Goal: Navigation & Orientation: Find specific page/section

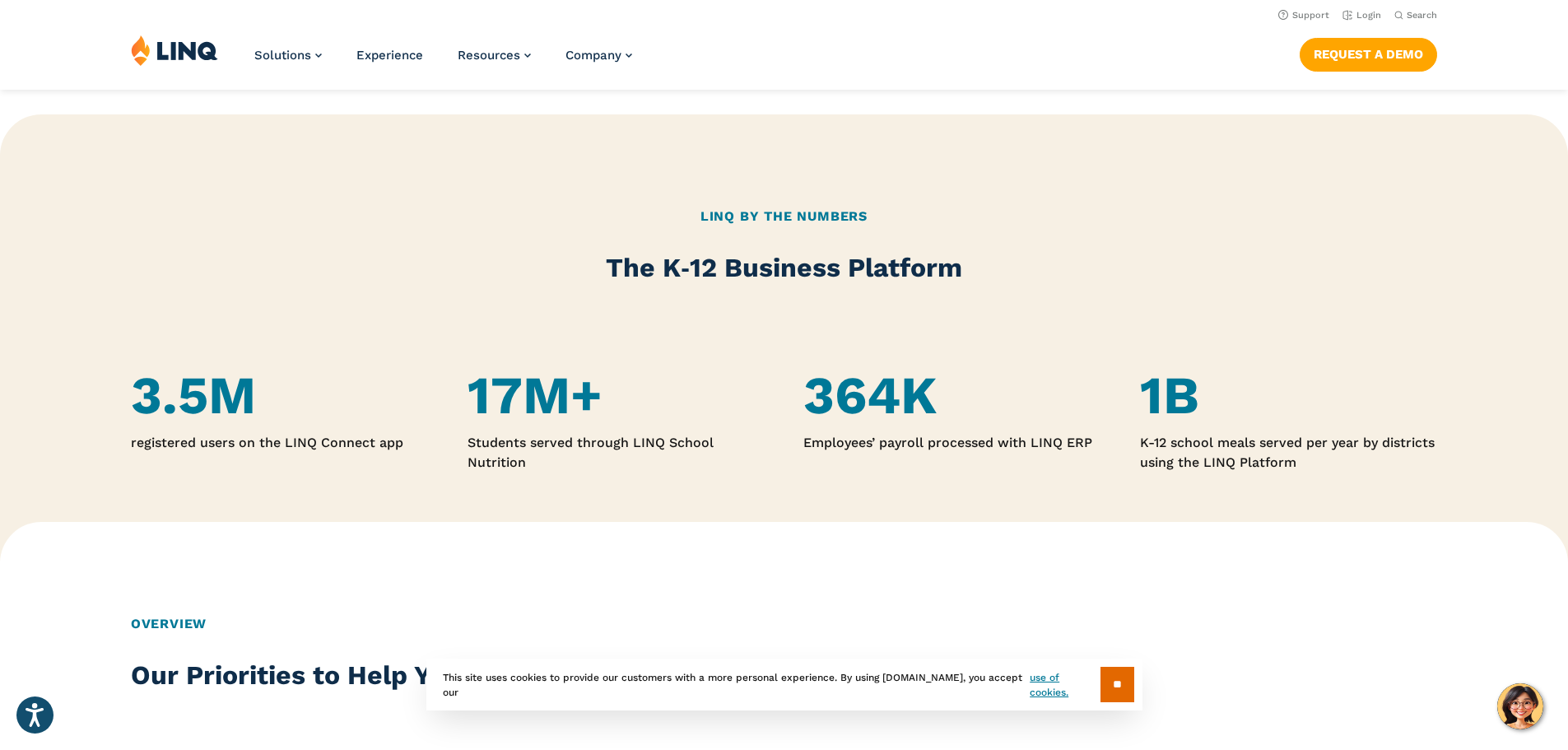
scroll to position [658, 0]
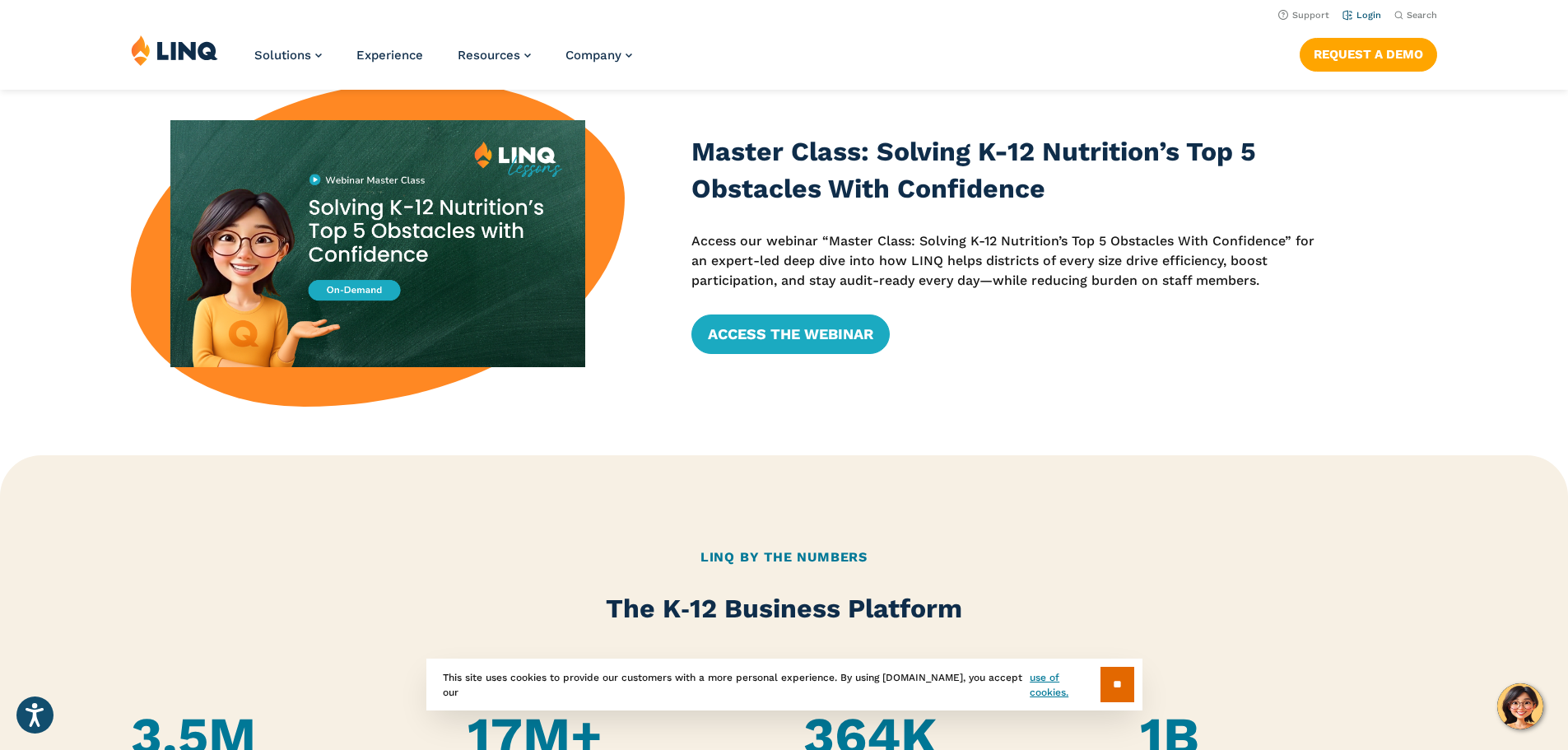
click at [1376, 15] on li "Login" at bounding box center [1362, 14] width 38 height 18
click at [1353, 19] on link "Login" at bounding box center [1362, 15] width 38 height 11
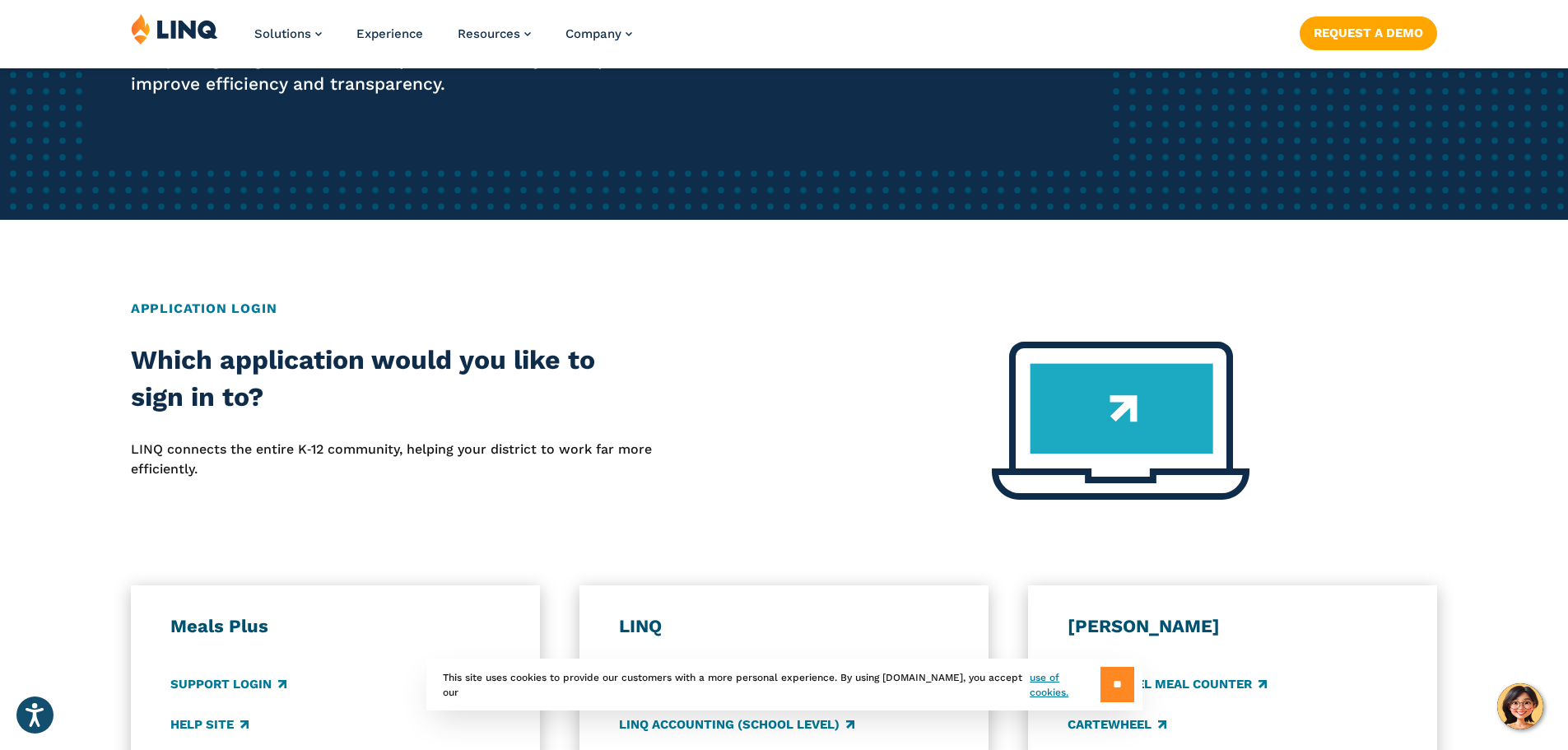
scroll to position [412, 0]
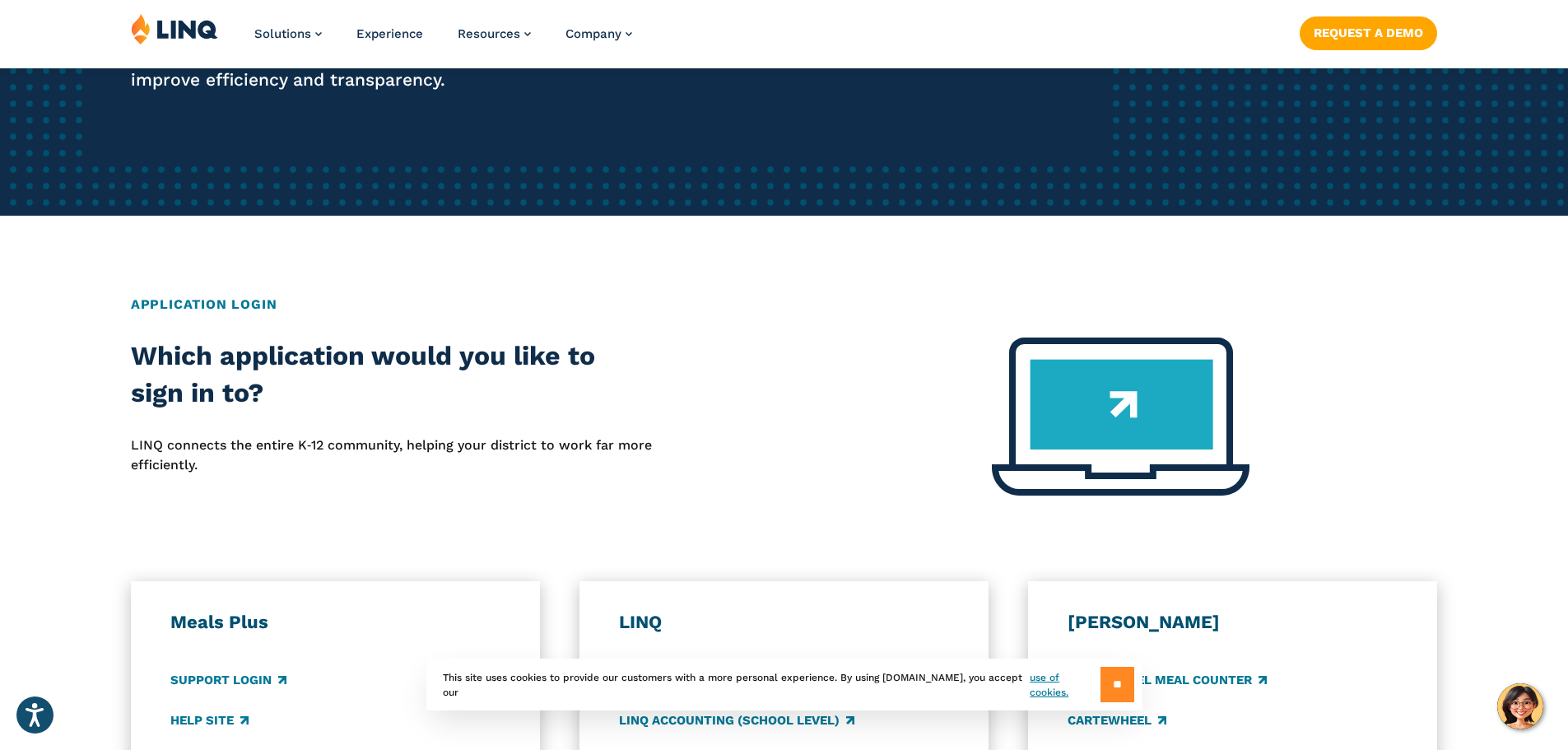
click at [1109, 689] on input "**" at bounding box center [1117, 684] width 34 height 36
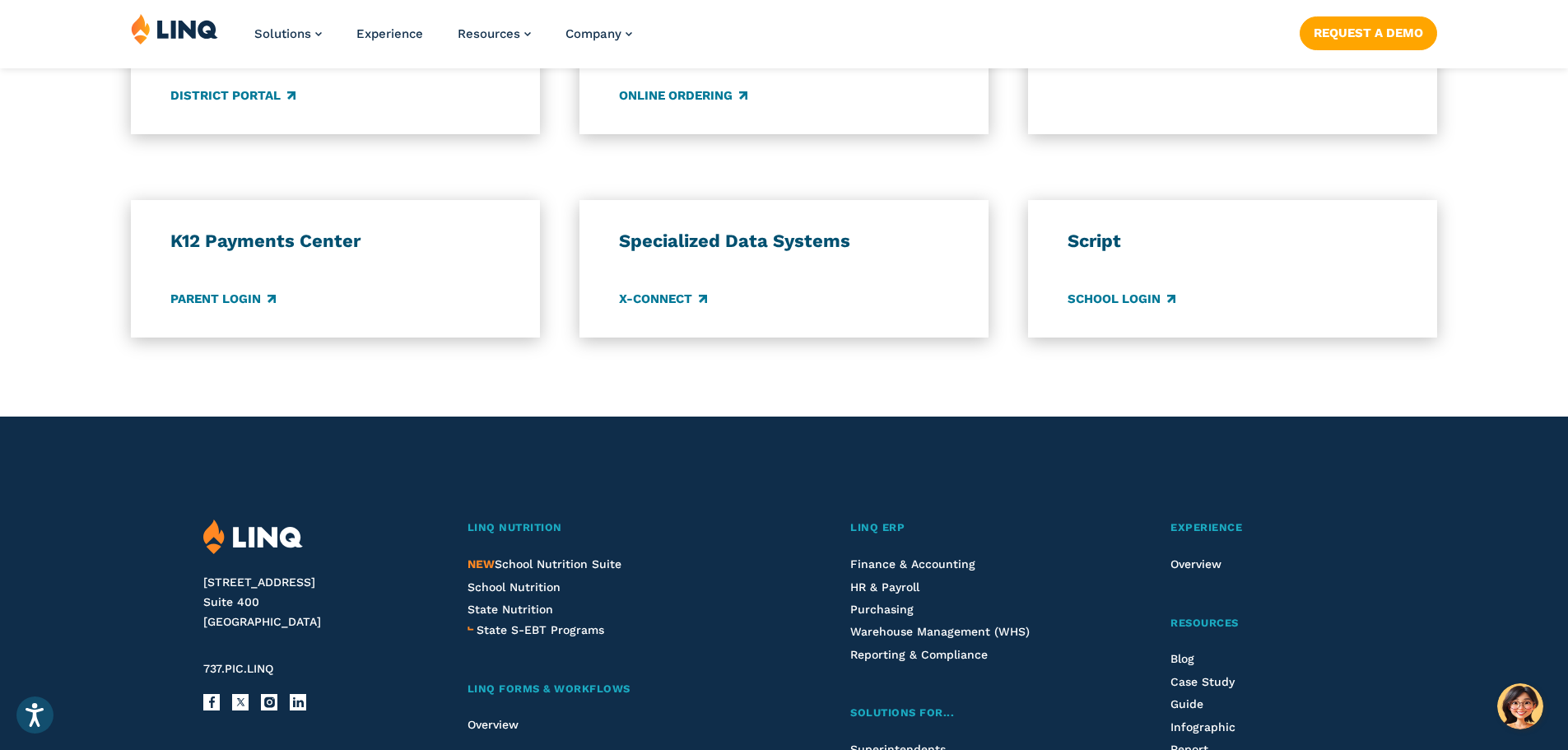
scroll to position [1399, 0]
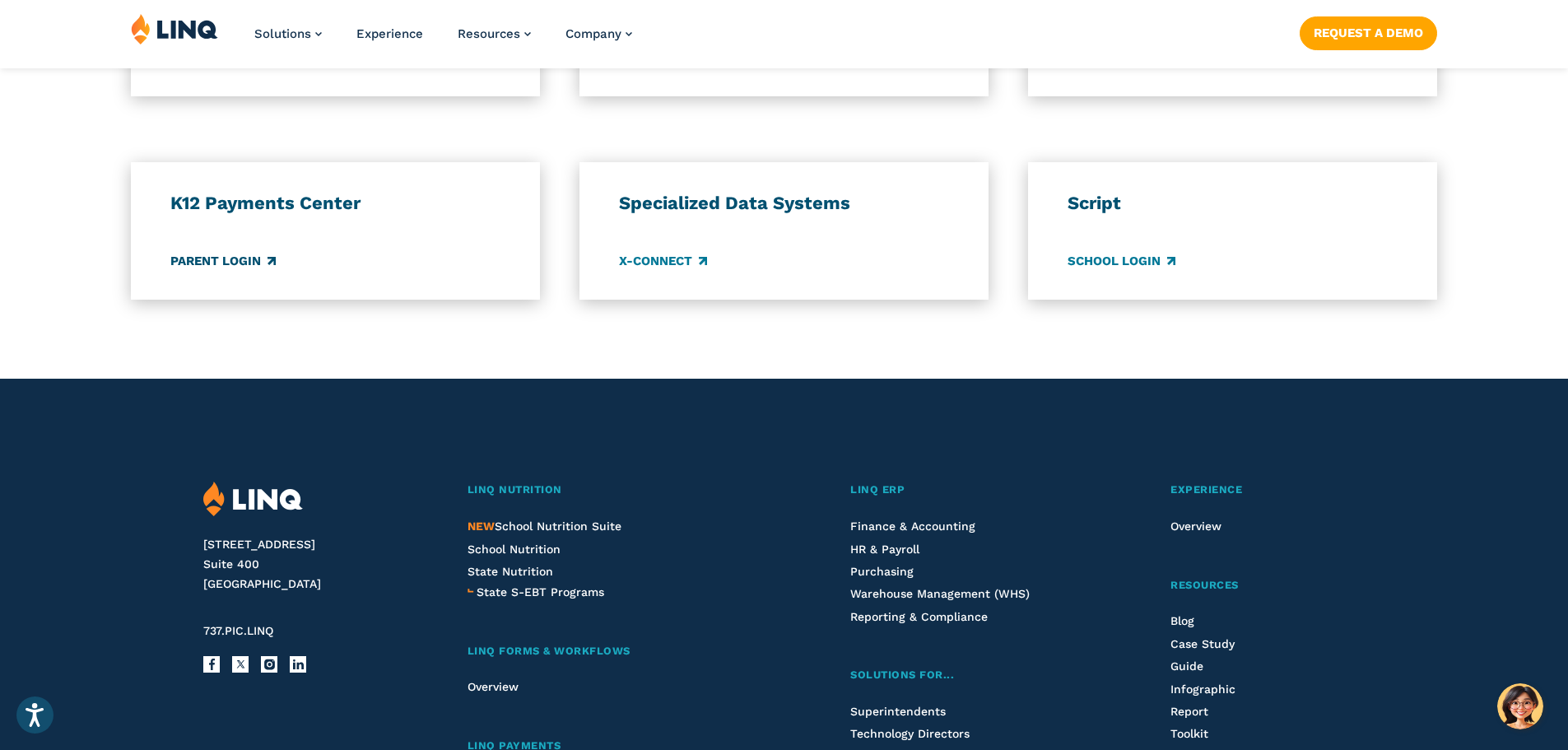
click at [260, 262] on link "Parent Login" at bounding box center [223, 261] width 106 height 18
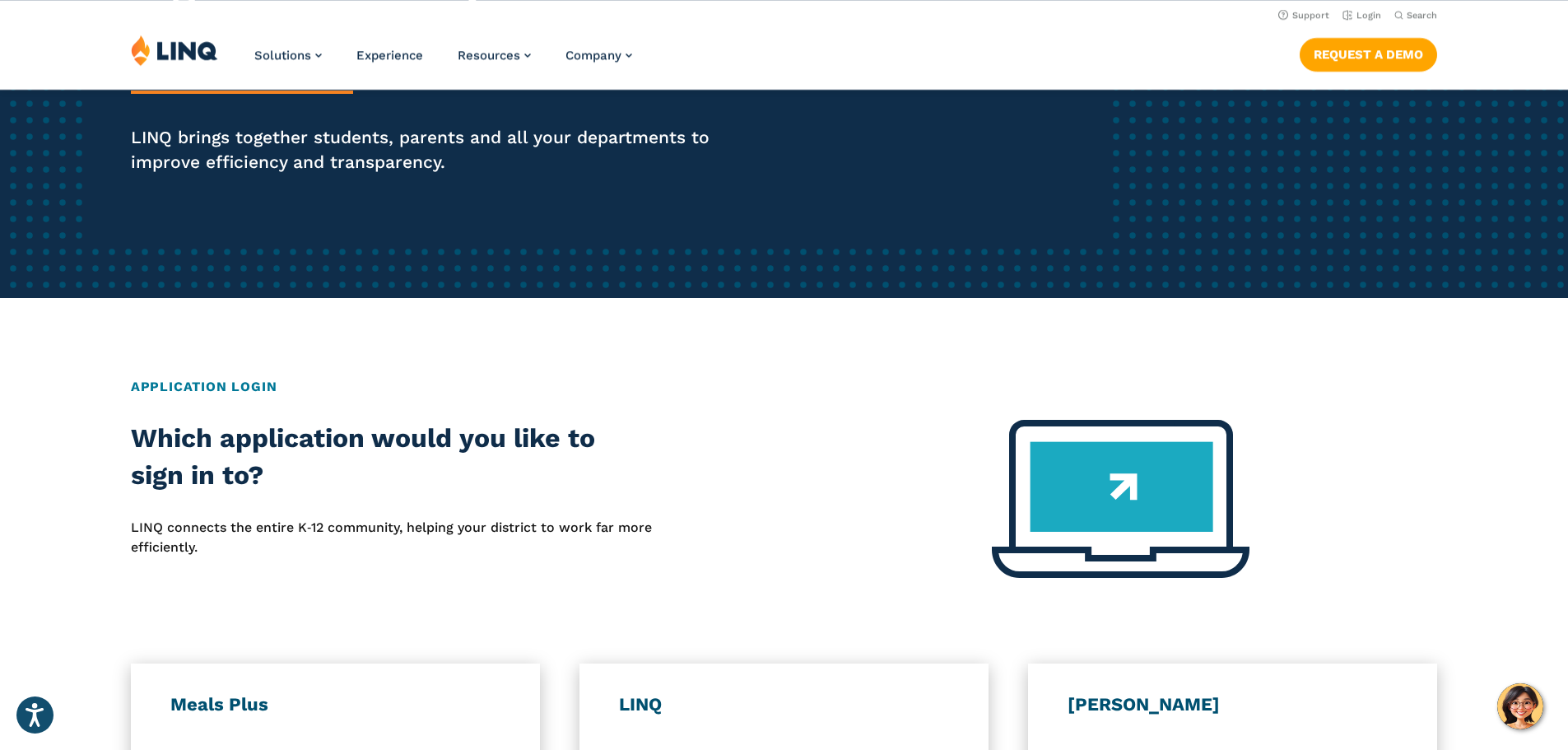
scroll to position [0, 0]
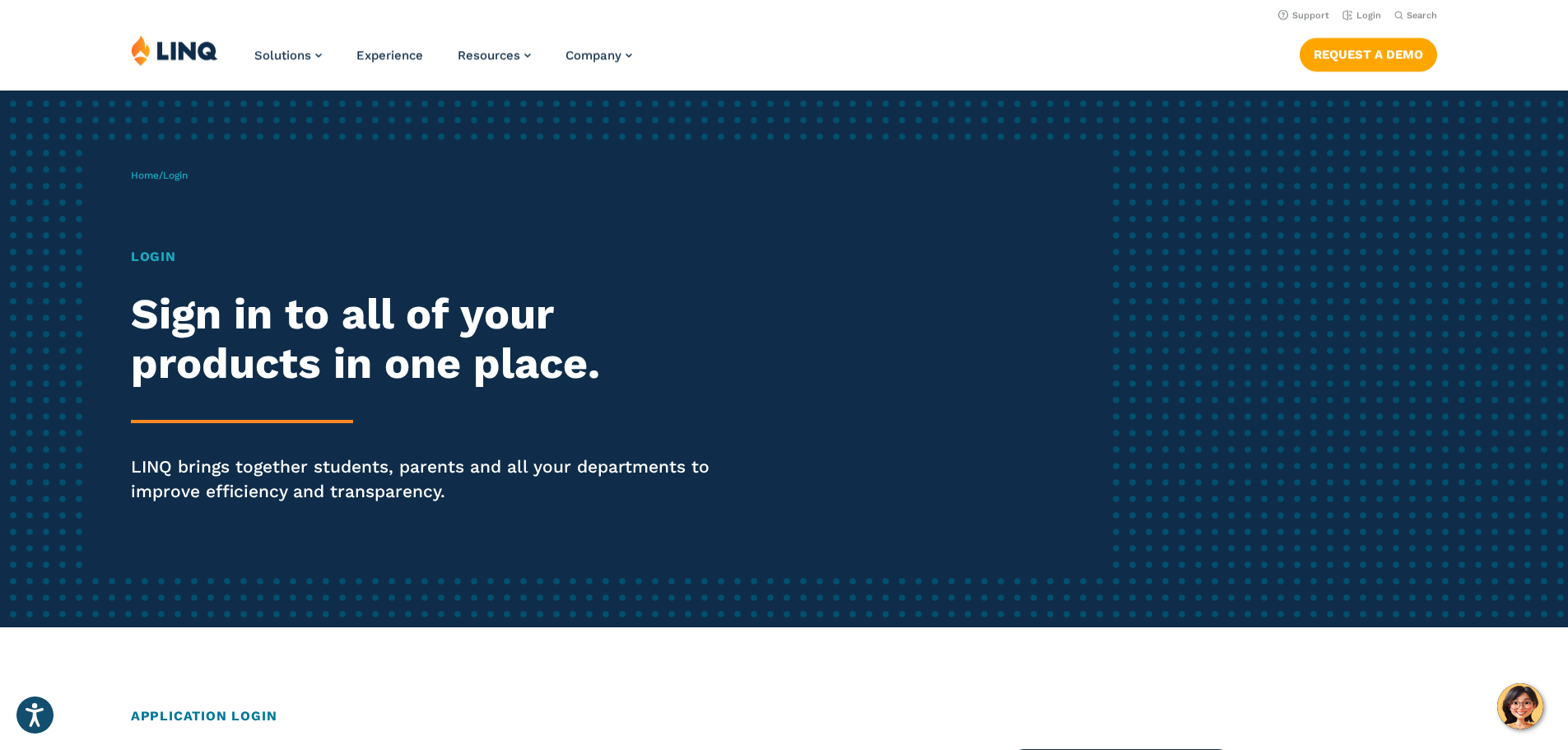
click at [161, 250] on h1 "Login" at bounding box center [433, 257] width 604 height 20
click at [149, 259] on h1 "Login" at bounding box center [433, 257] width 604 height 20
click at [168, 179] on span "Home / Login" at bounding box center [159, 176] width 57 height 12
click at [180, 366] on h2 "Sign in to all of your products in one place." at bounding box center [433, 339] width 604 height 99
click at [148, 177] on link "Home" at bounding box center [145, 176] width 28 height 12
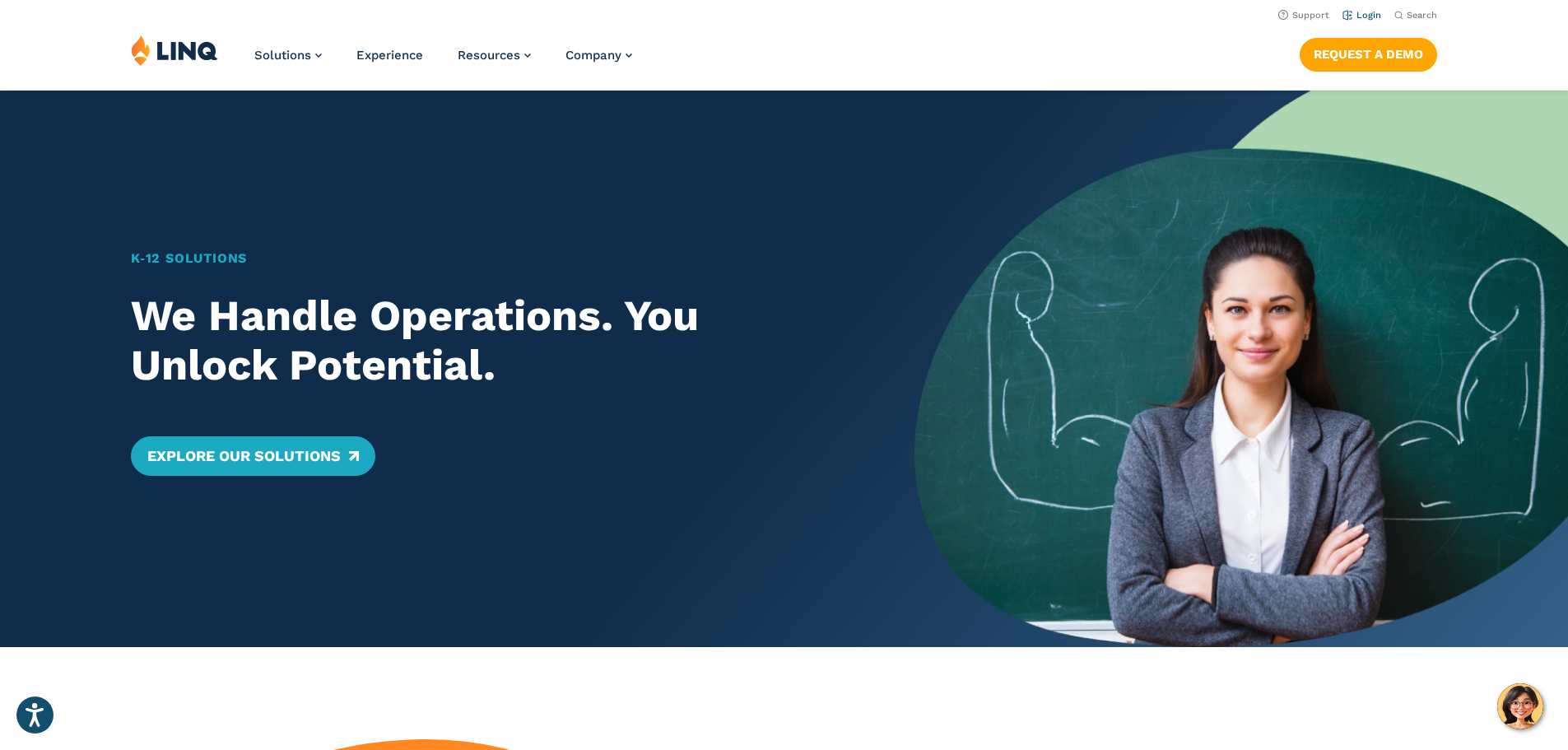
click at [1357, 16] on link "Login" at bounding box center [1362, 15] width 38 height 11
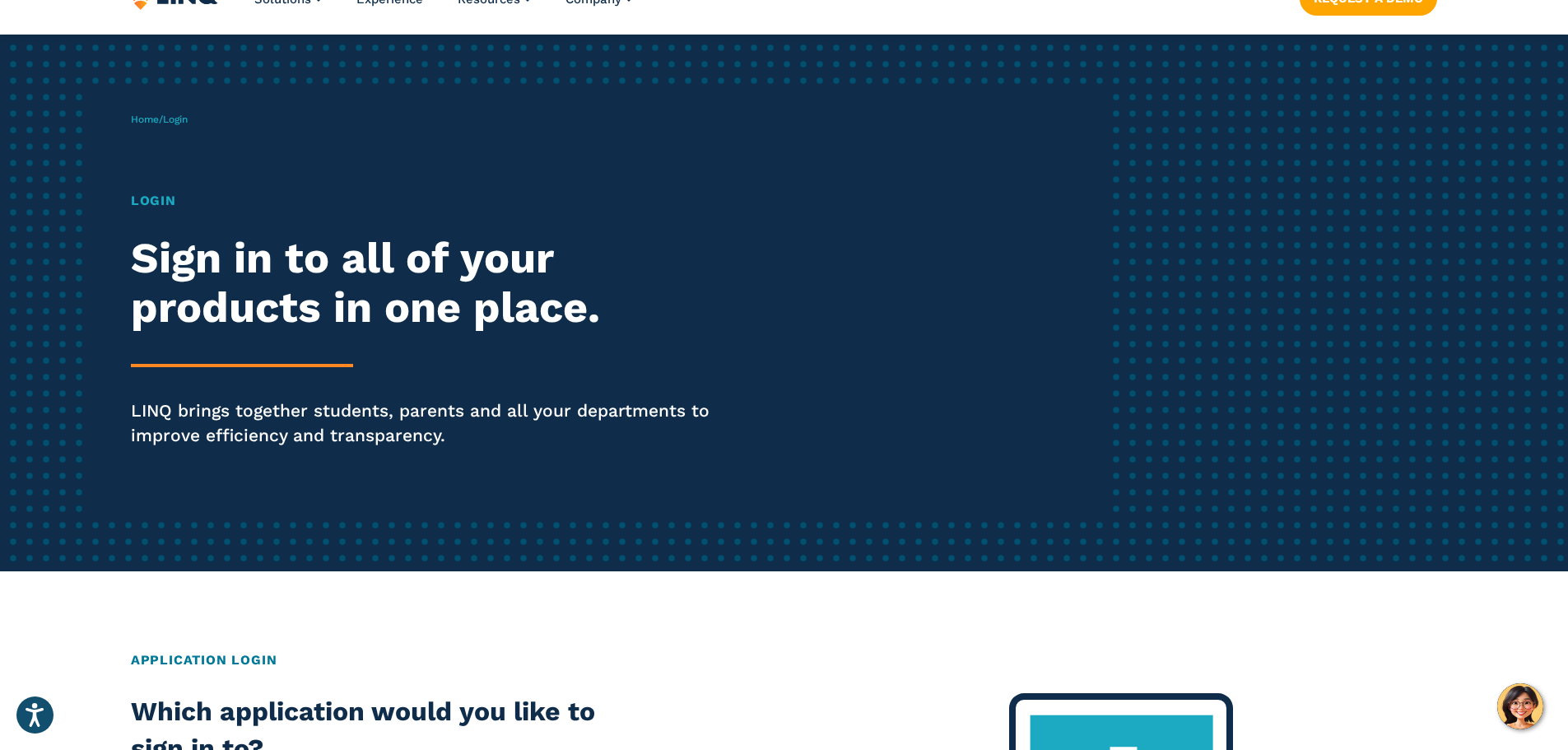
scroll to position [82, 0]
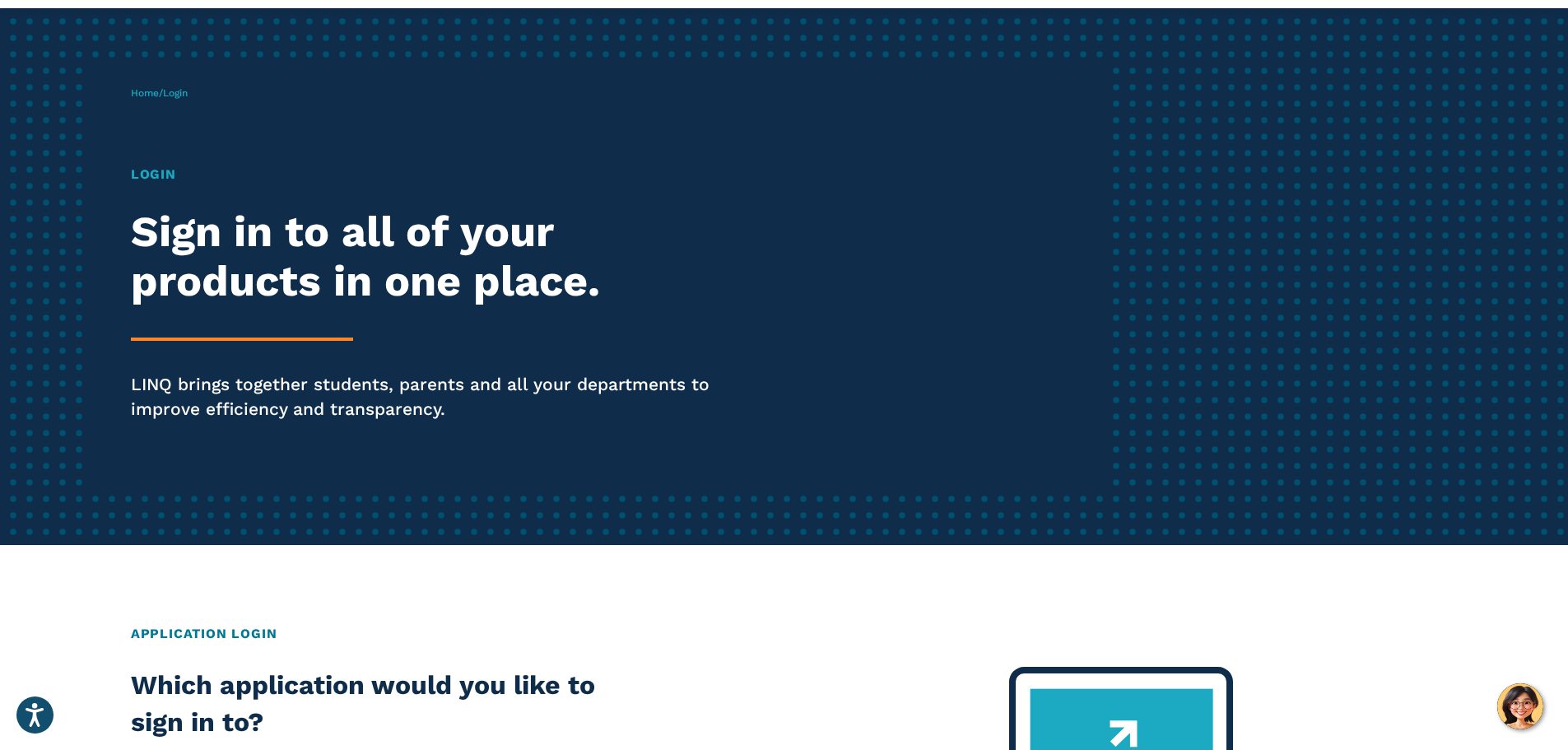
click at [152, 167] on h1 "Login" at bounding box center [433, 175] width 604 height 20
drag, startPoint x: 151, startPoint y: 178, endPoint x: 151, endPoint y: 152, distance: 26.0
click at [151, 178] on h1 "Login" at bounding box center [433, 175] width 604 height 20
drag, startPoint x: 184, startPoint y: 89, endPoint x: 164, endPoint y: 95, distance: 20.9
click at [181, 93] on span "Login" at bounding box center [176, 93] width 25 height 12
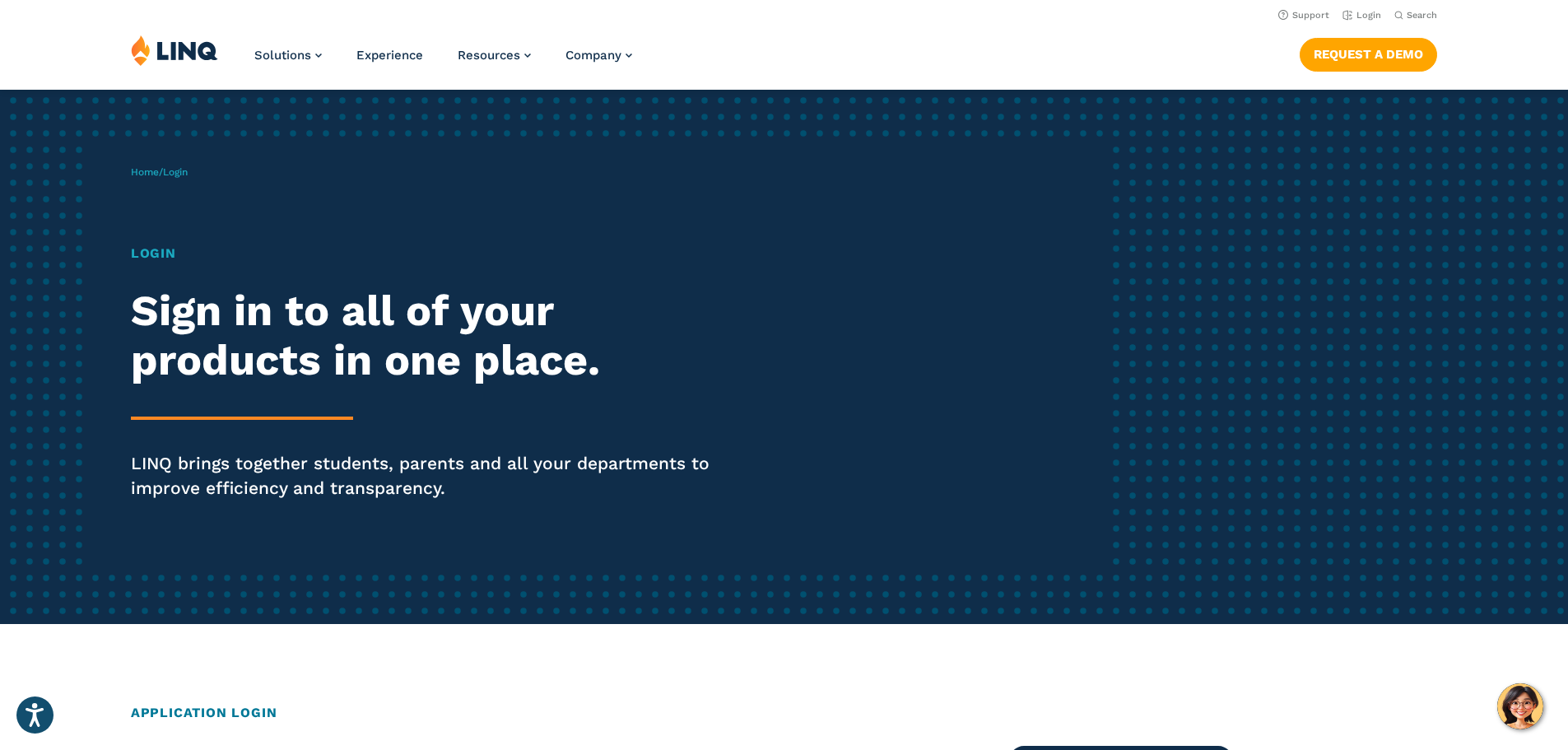
scroll to position [0, 0]
